Goal: Navigation & Orientation: Find specific page/section

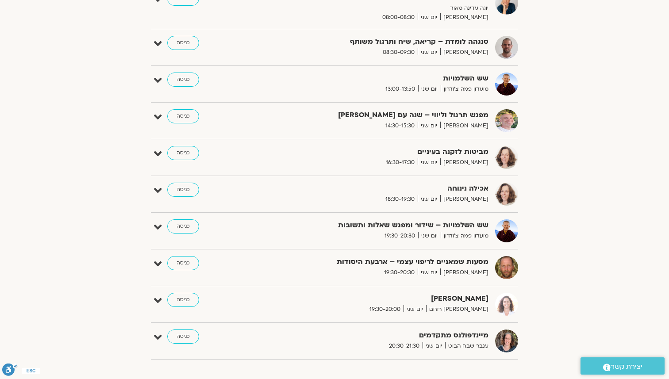
scroll to position [293, 0]
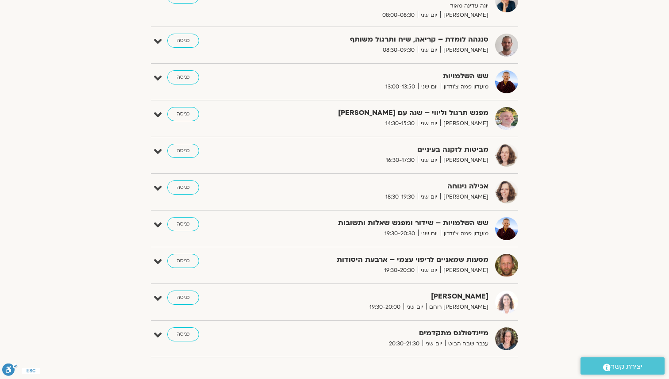
click at [262, 147] on div "מביטות לזקנה בעיניים נעמה כהן יום שני 16:30-17:30 כניסה" at bounding box center [341, 155] width 354 height 23
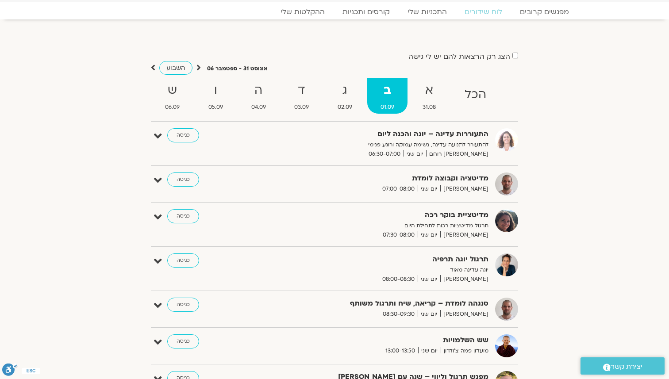
scroll to position [0, 0]
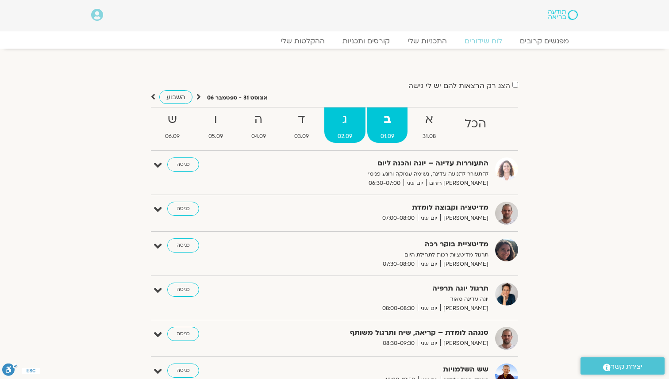
click at [343, 130] on link "ג 02.09" at bounding box center [344, 125] width 41 height 35
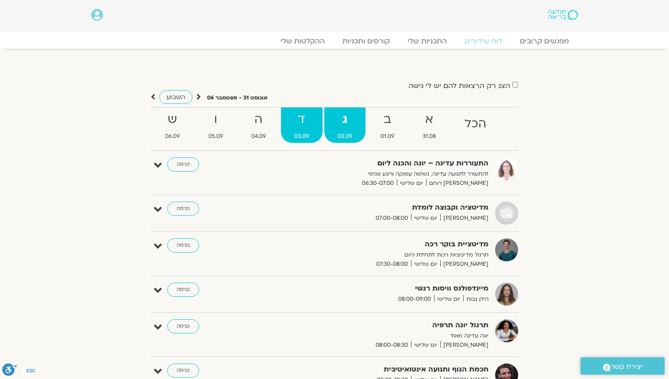
click at [305, 120] on strong "ד" at bounding box center [301, 120] width 41 height 20
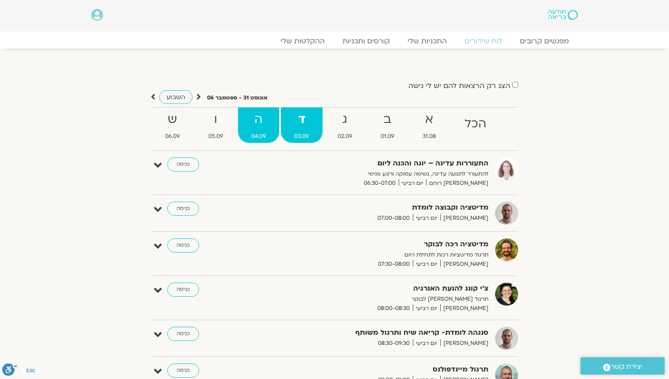
click at [254, 124] on strong "ה" at bounding box center [258, 120] width 41 height 20
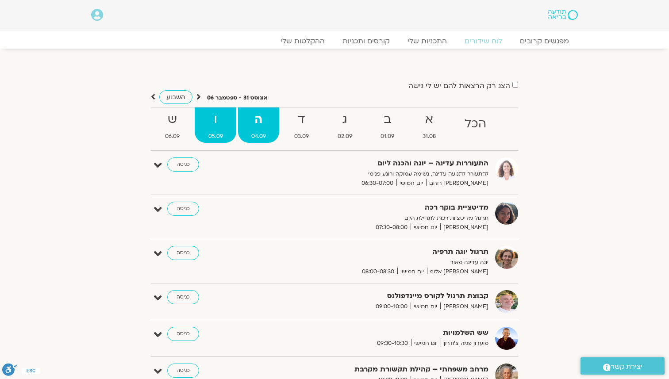
click at [214, 123] on strong "ו" at bounding box center [215, 120] width 41 height 20
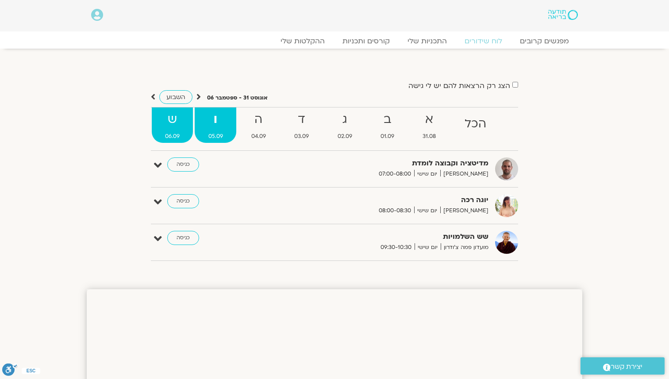
click at [177, 121] on strong "ש" at bounding box center [172, 120] width 41 height 20
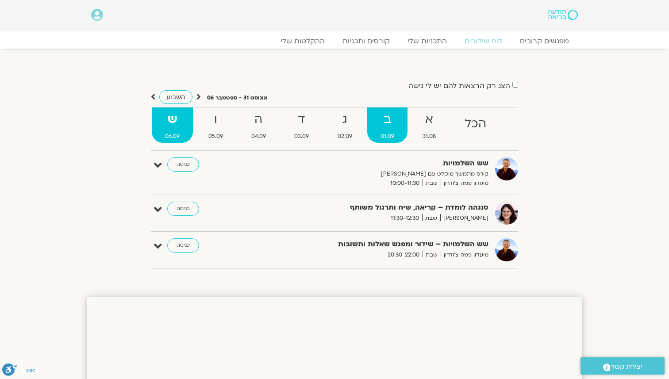
click at [383, 124] on strong "ב" at bounding box center [387, 120] width 40 height 20
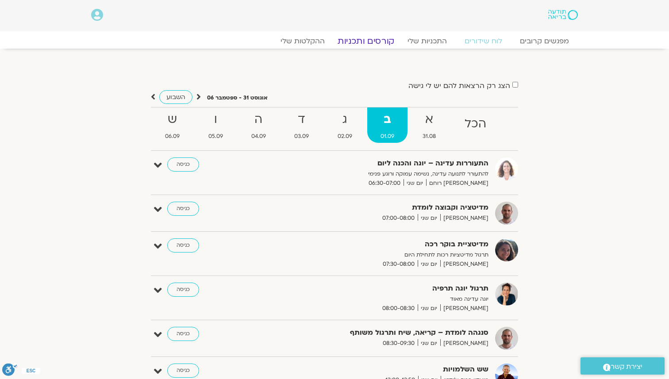
click at [375, 43] on link "קורסים ותכניות" at bounding box center [366, 41] width 78 height 11
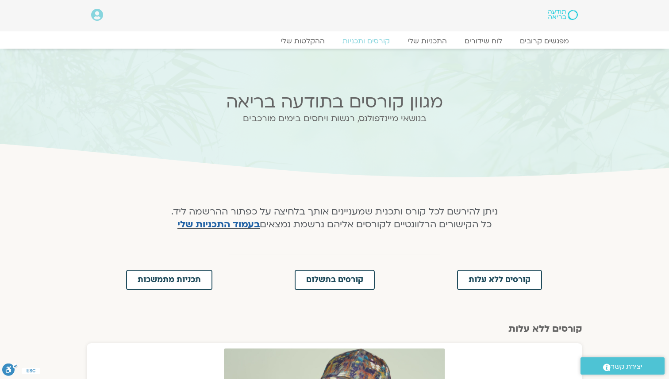
click at [530, 134] on icon at bounding box center [334, 156] width 2008 height 50
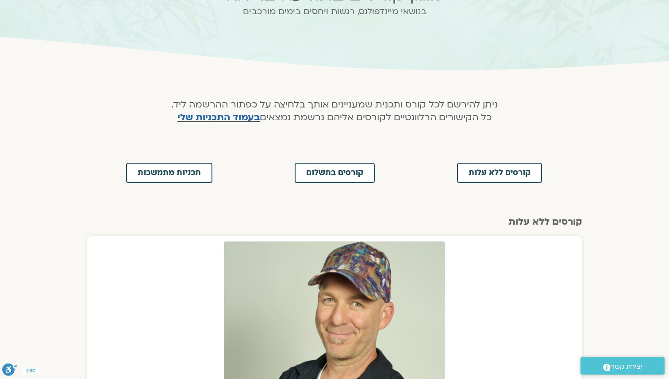
scroll to position [107, 0]
click at [185, 118] on link "בעמוד התכניות שלי" at bounding box center [218, 118] width 82 height 13
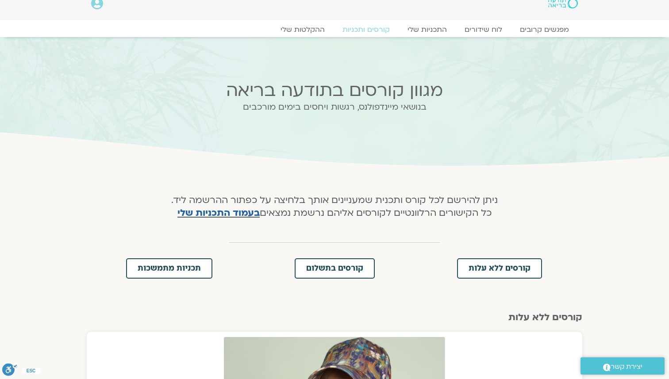
scroll to position [0, 0]
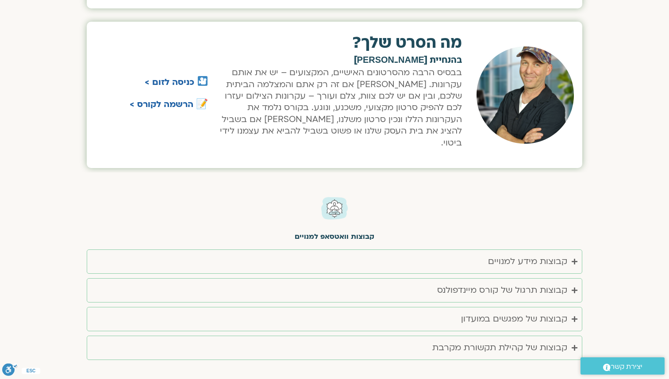
scroll to position [2574, 0]
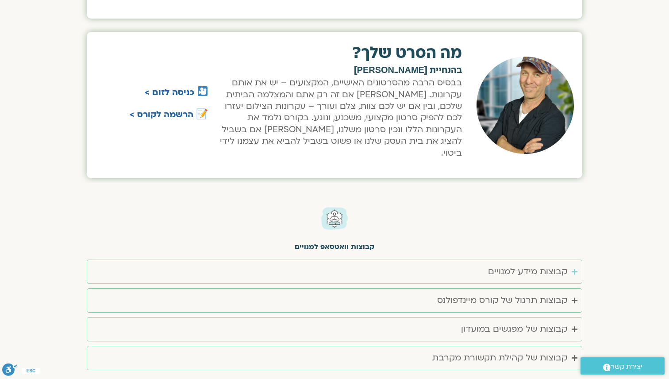
click at [413, 260] on summary "קבוצות מידע למנויים" at bounding box center [335, 272] width 496 height 24
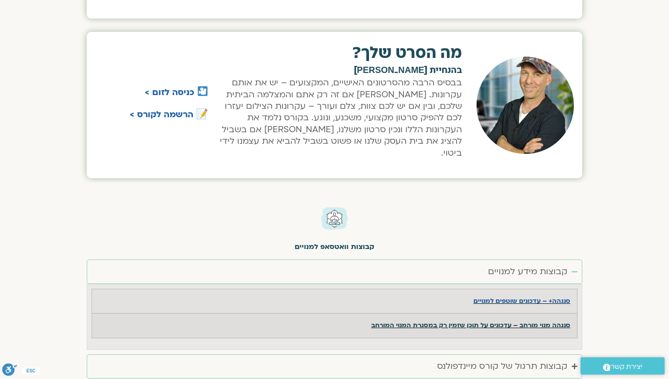
click at [527, 321] on strong "סנגהה מנוי מורחב – עדכונים על תוכן שזמין רק במסגרת המנוי המורחב" at bounding box center [470, 325] width 199 height 8
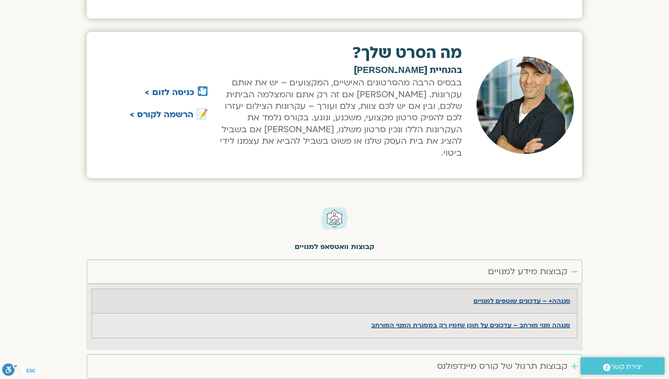
click at [381, 354] on summary "קבוצות תרגול של קורס מיינדפולנס" at bounding box center [335, 366] width 496 height 24
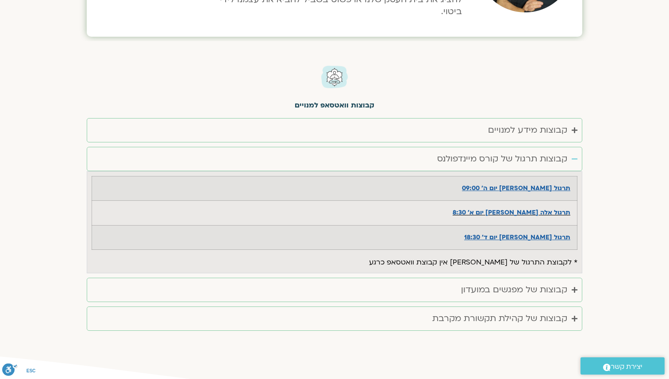
scroll to position [2717, 0]
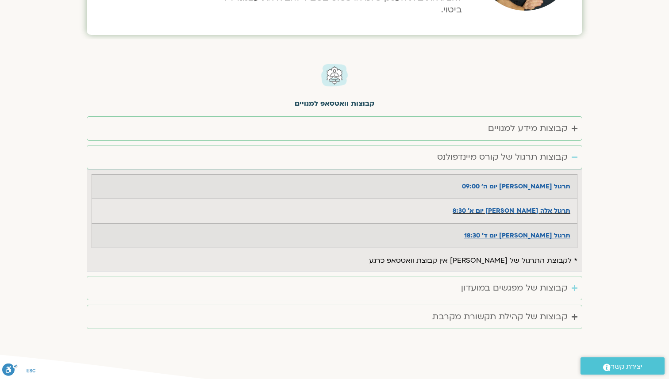
click at [406, 276] on summary "קבוצות של מפגשים במועדון" at bounding box center [335, 288] width 496 height 24
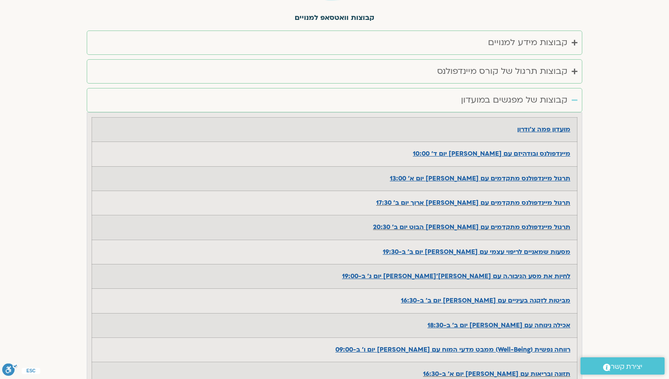
scroll to position [2801, 0]
